Goal: Information Seeking & Learning: Learn about a topic

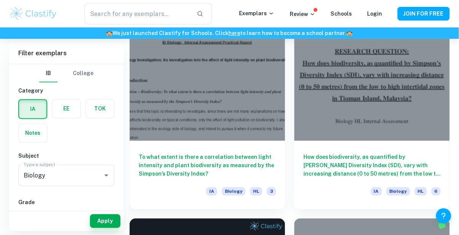
scroll to position [0, 225]
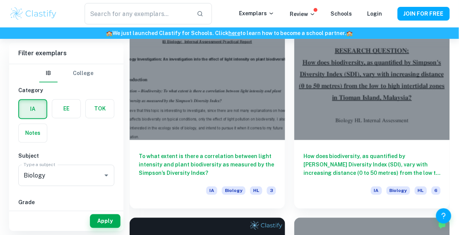
click at [200, 164] on h6 "To what extent is there a correlation between light intensity and plant biodive…" at bounding box center [207, 165] width 137 height 25
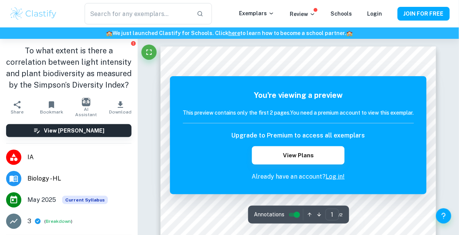
scroll to position [2, 0]
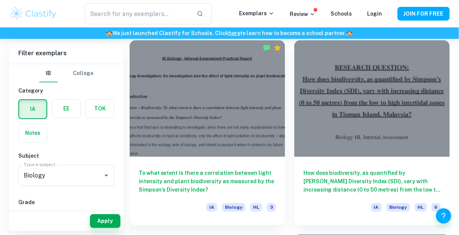
scroll to position [222, 0]
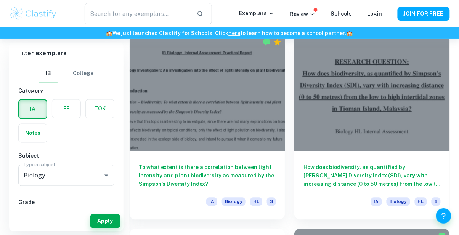
click at [384, 180] on h6 "How does biodiversity, as quantified by [PERSON_NAME] Diversity Index (SDI), va…" at bounding box center [372, 176] width 137 height 25
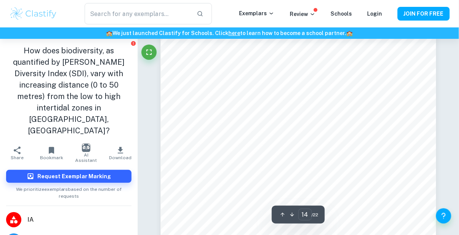
scroll to position [5290, 0]
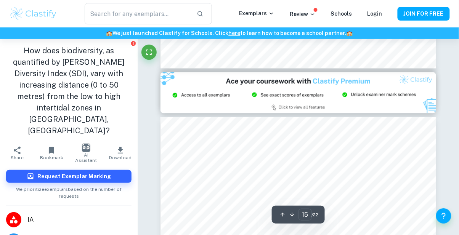
type input "14"
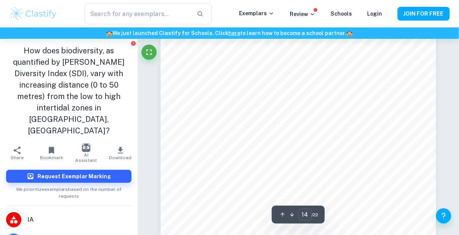
scroll to position [136, 0]
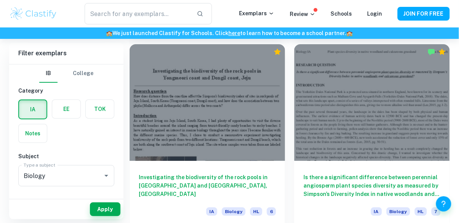
scroll to position [607, 0]
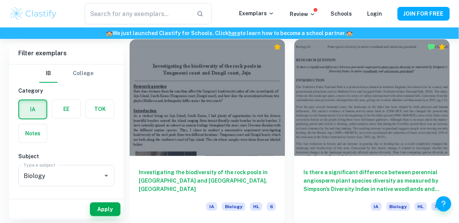
click at [166, 187] on h6 "Investigating the biodiversity of the rock pools in [GEOGRAPHIC_DATA] and [GEOG…" at bounding box center [207, 180] width 137 height 25
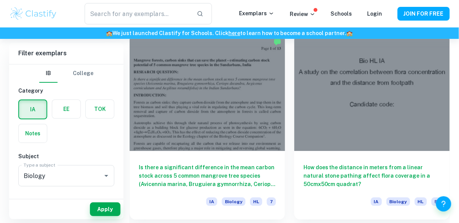
scroll to position [1196, 0]
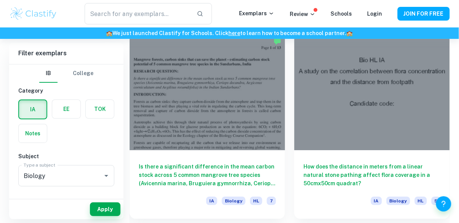
click at [187, 191] on div "Is there a significant difference in the mean carbon stock across 5 common mang…" at bounding box center [208, 184] width 156 height 69
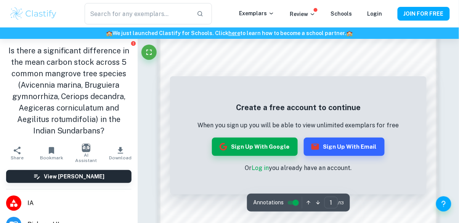
scroll to position [476, 0]
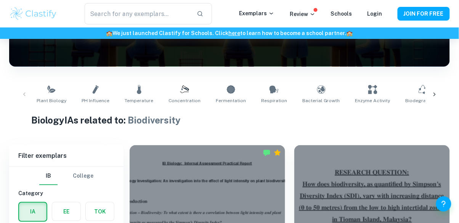
scroll to position [0, 225]
